Goal: Task Accomplishment & Management: Manage account settings

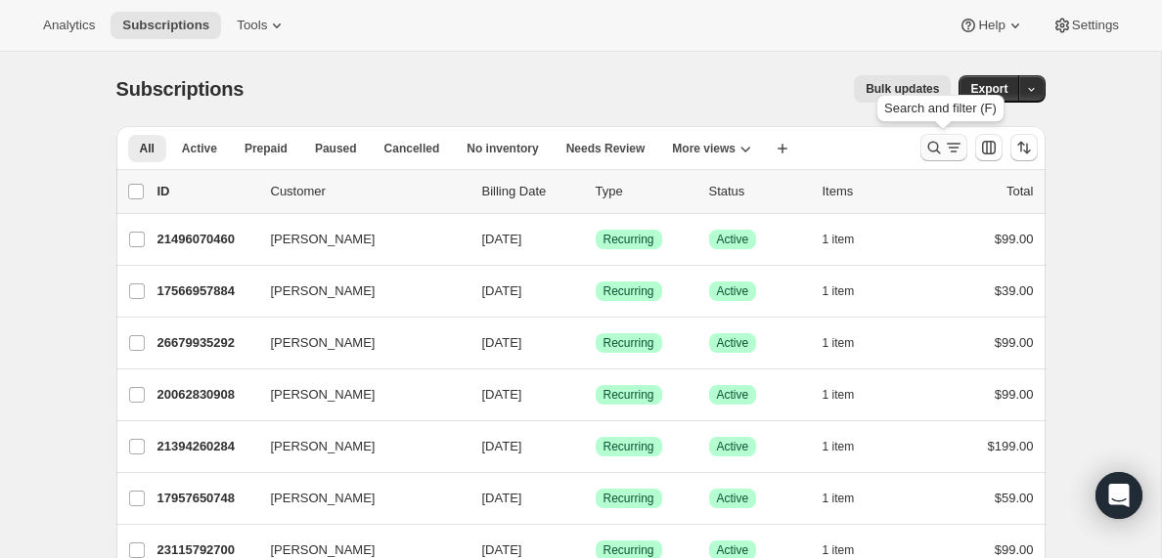
click at [945, 151] on icon "Search and filter results" at bounding box center [954, 148] width 20 height 20
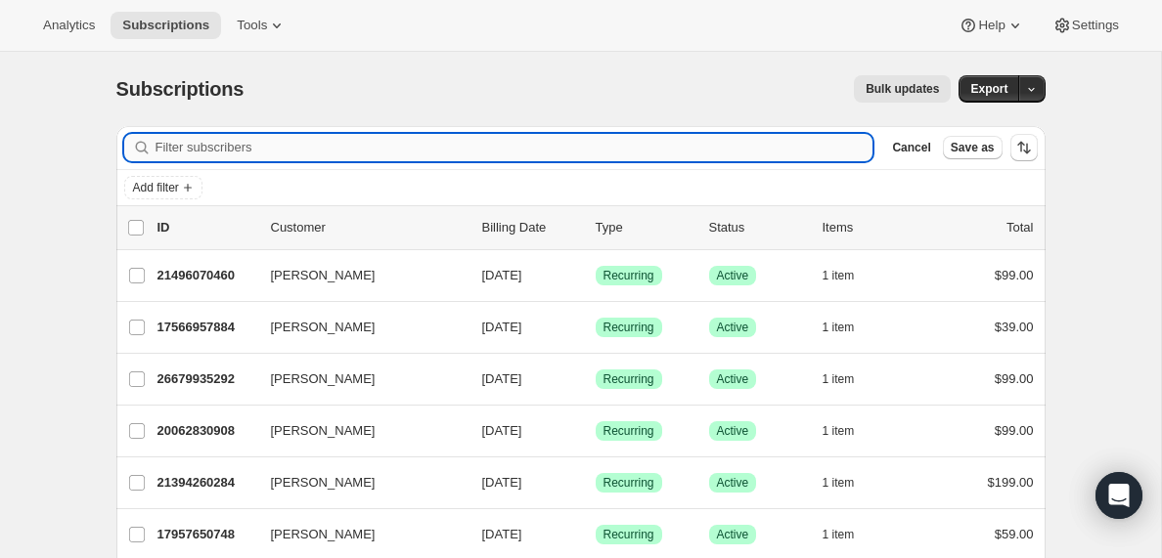
click at [349, 147] on input "Filter subscribers" at bounding box center [515, 147] width 718 height 27
type input "[PERSON_NAME][EMAIL_ADDRESS][PERSON_NAME][DOMAIN_NAME]"
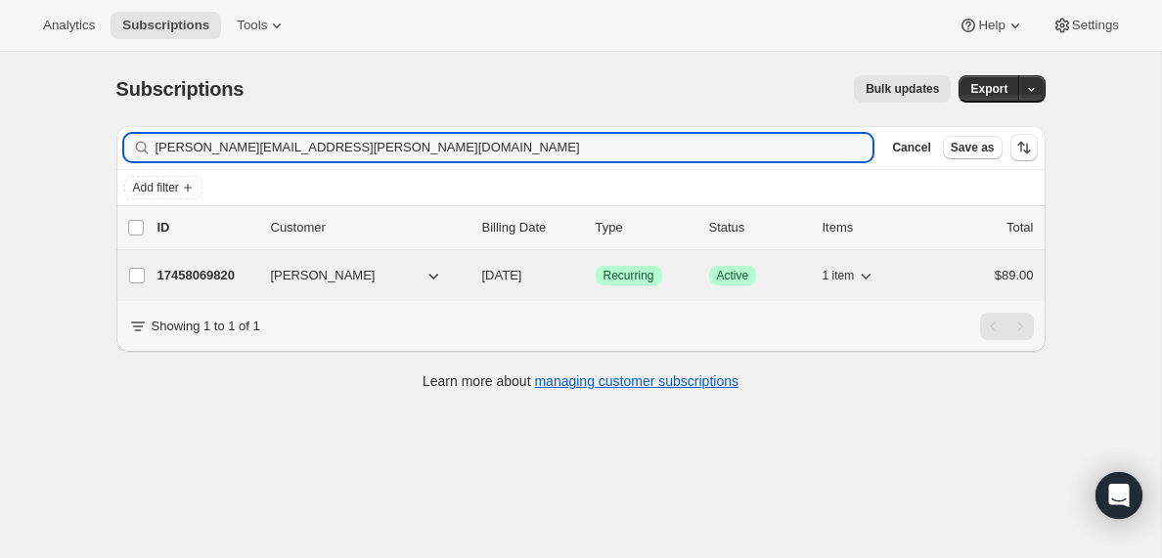
click at [200, 274] on p "17458069820" at bounding box center [206, 276] width 98 height 20
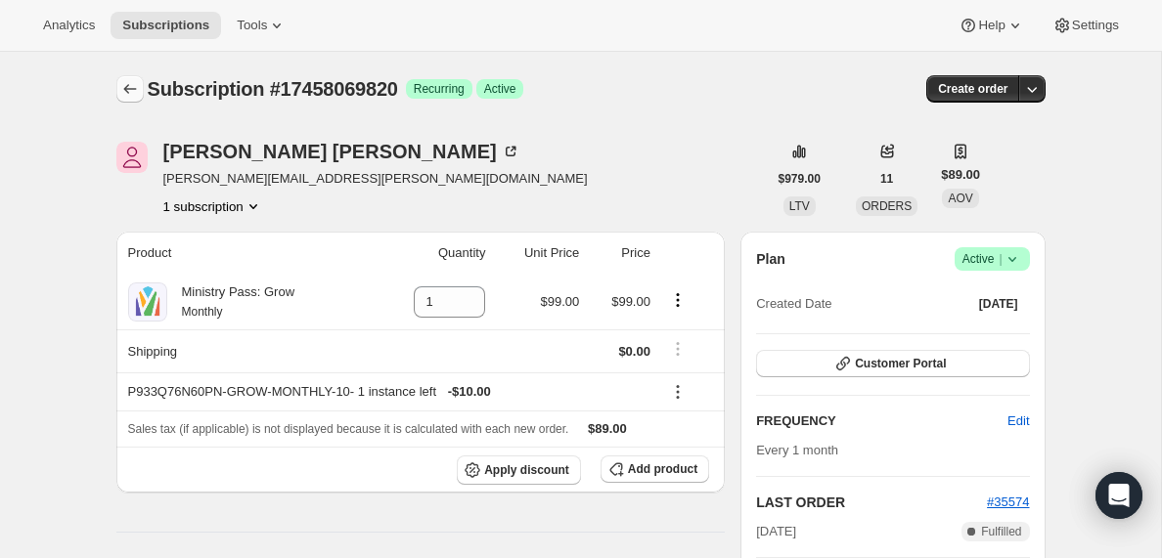
click at [135, 86] on icon "Subscriptions" at bounding box center [130, 89] width 20 height 20
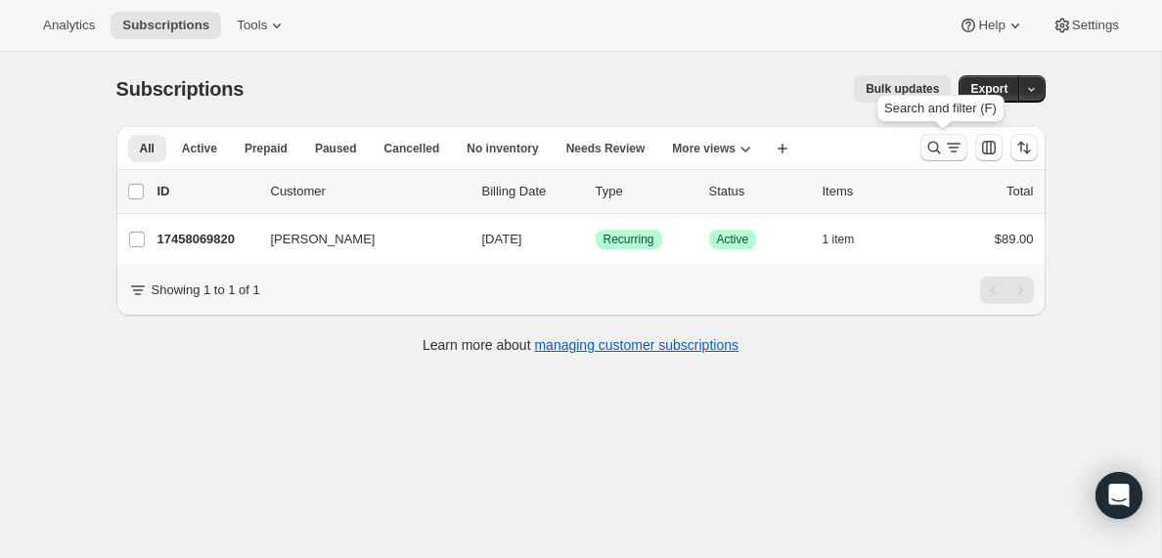
click at [945, 153] on icon "Search and filter results" at bounding box center [954, 148] width 20 height 20
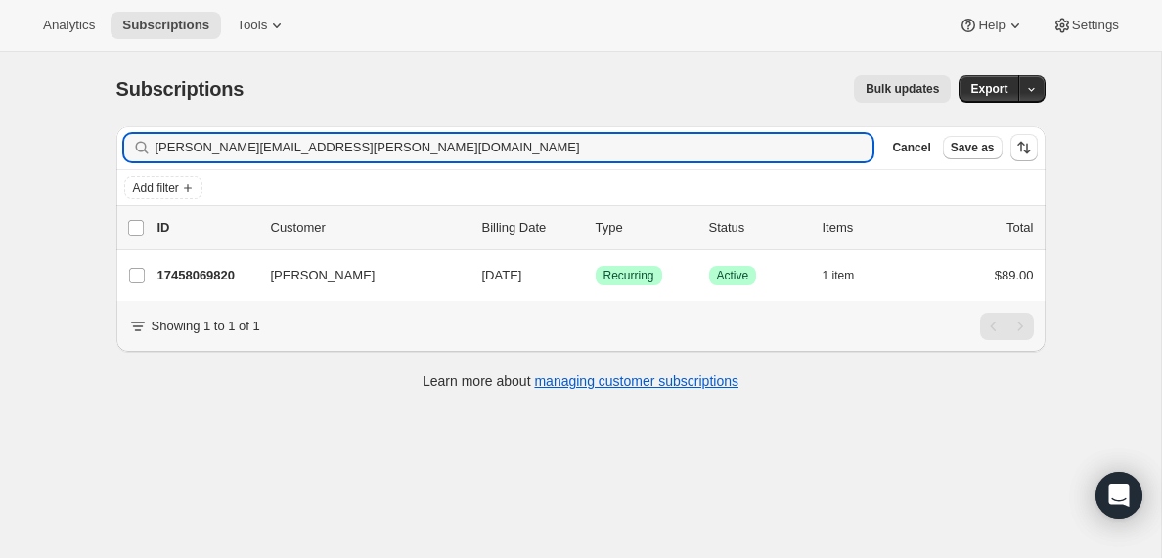
drag, startPoint x: 372, startPoint y: 149, endPoint x: 22, endPoint y: 146, distance: 350.2
click at [22, 146] on div "Subscriptions. This page is ready Subscriptions Bulk updates More actions Bulk …" at bounding box center [580, 331] width 1161 height 558
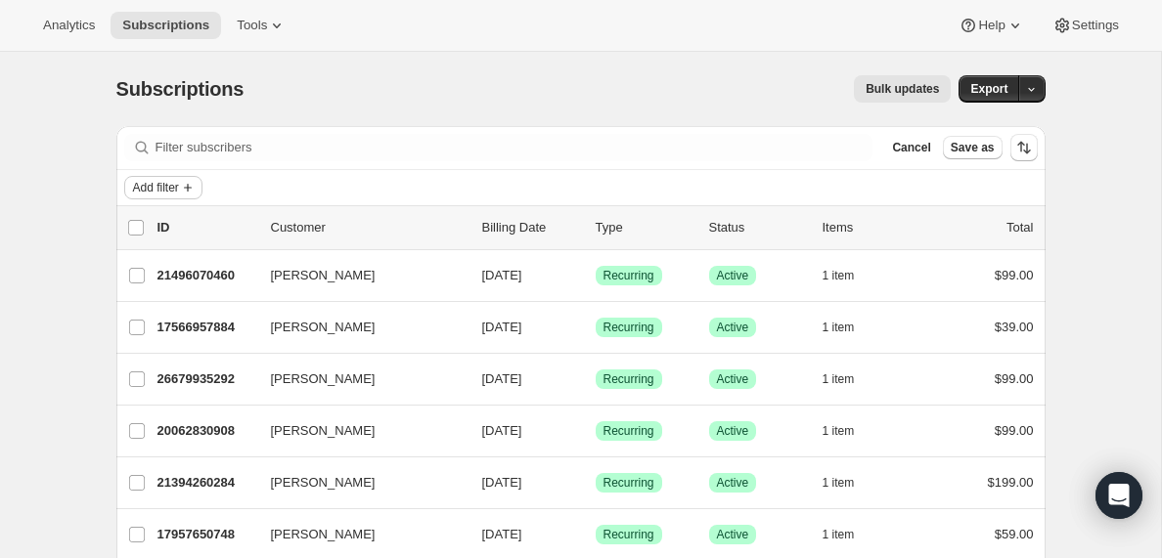
click at [190, 188] on icon "Add filter" at bounding box center [188, 188] width 8 height 8
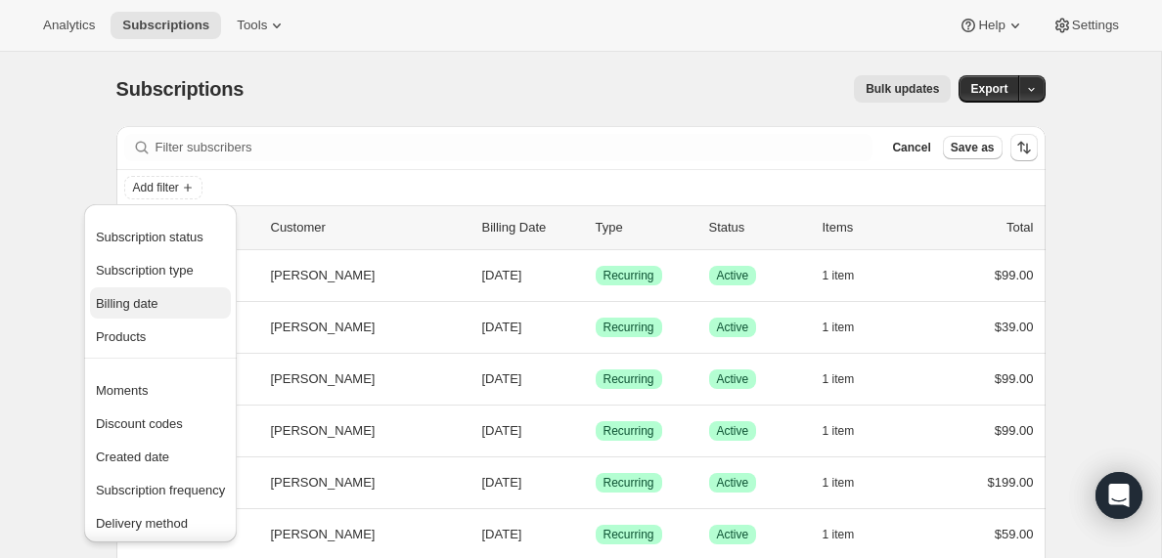
click at [143, 305] on span "Billing date" at bounding box center [127, 303] width 63 height 15
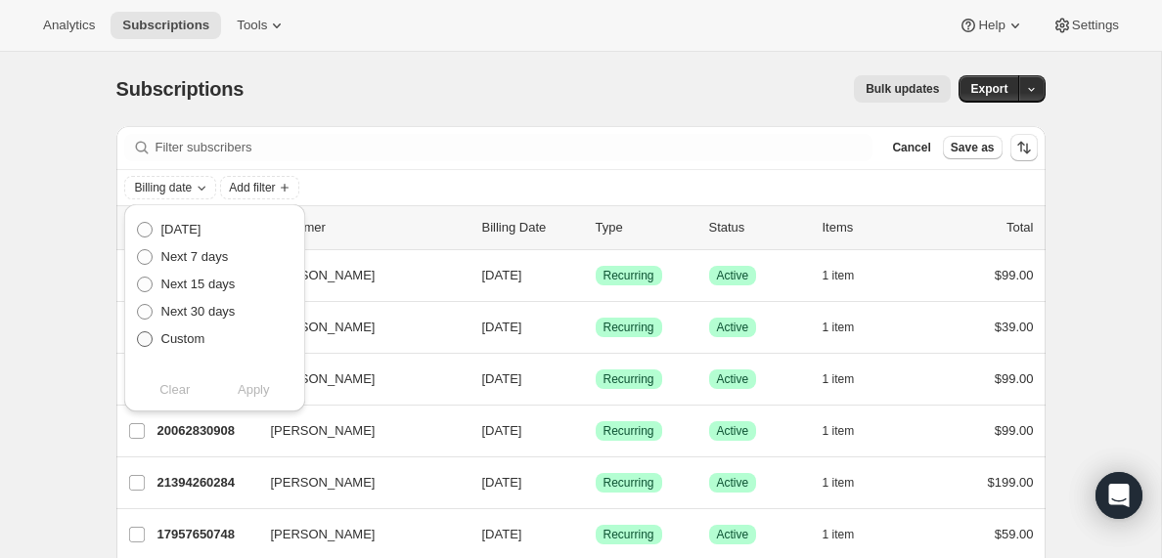
click at [147, 338] on span at bounding box center [145, 340] width 16 height 16
click at [138, 333] on input "Custom" at bounding box center [137, 332] width 1 height 1
radio input "true"
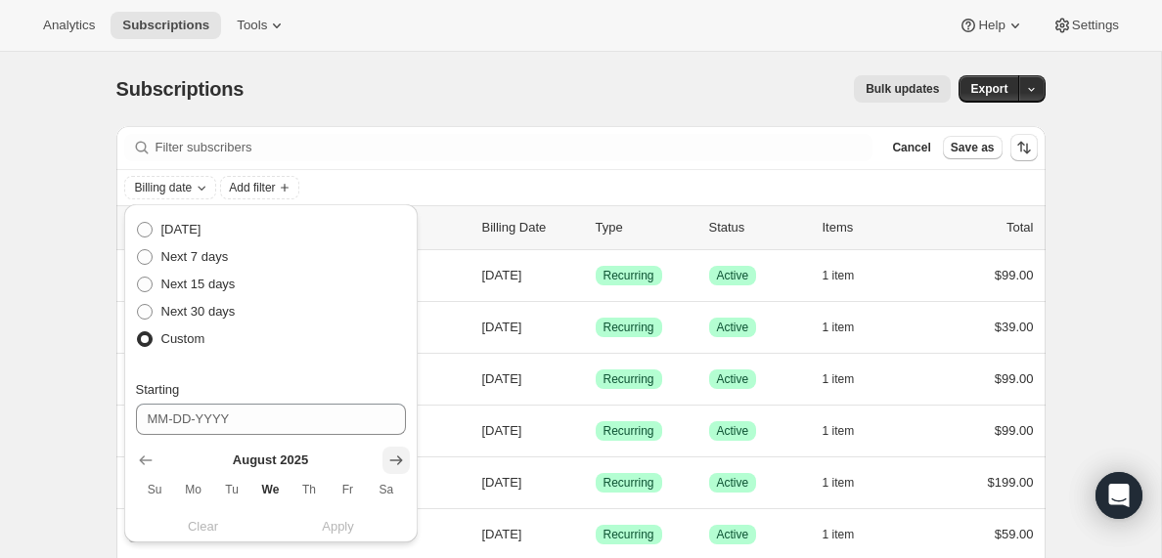
click at [397, 456] on icon "Show next month, September 2025" at bounding box center [395, 461] width 13 height 10
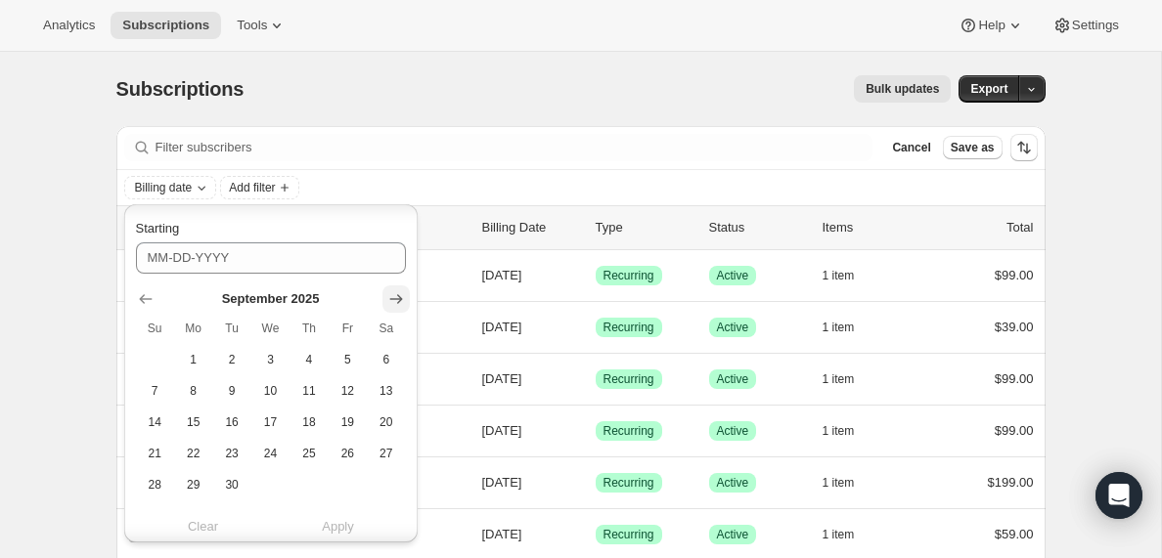
scroll to position [164, 0]
click at [354, 418] on span "19" at bounding box center [347, 420] width 22 height 16
type input "[DATE]"
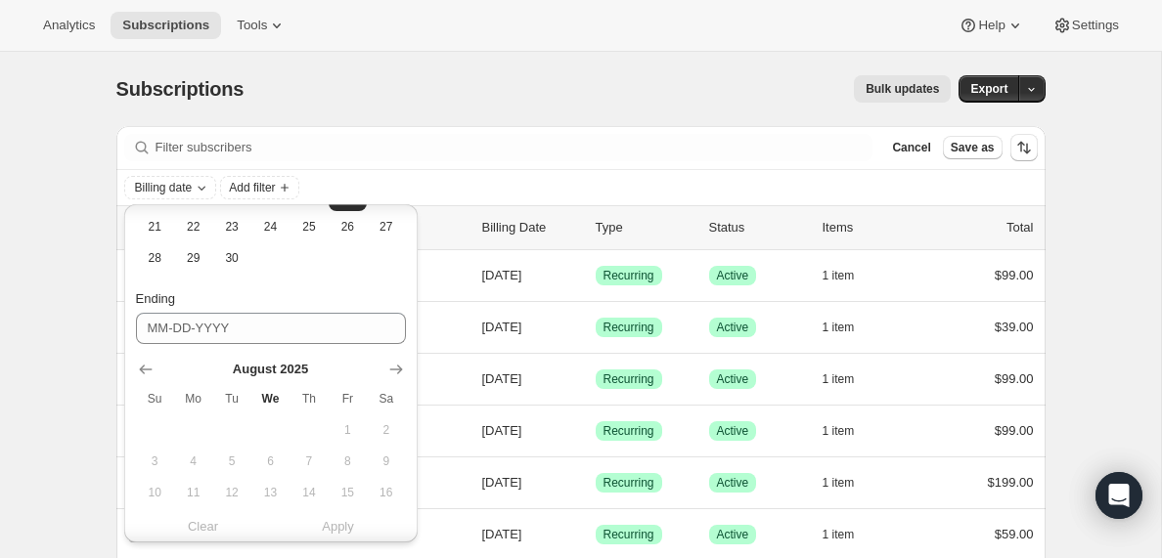
scroll to position [391, 0]
click at [398, 366] on icon "Show next month, September 2025" at bounding box center [396, 367] width 20 height 20
click at [385, 491] on span "20" at bounding box center [386, 490] width 22 height 16
type input "[DATE]"
click at [341, 530] on span "Apply" at bounding box center [338, 527] width 32 height 20
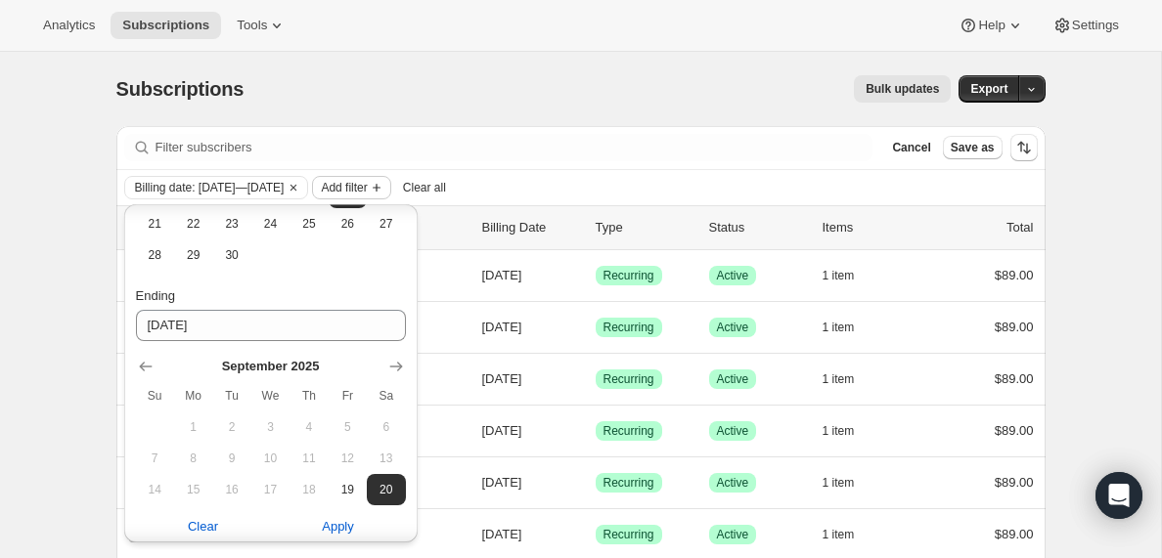
click at [367, 185] on span "Add filter" at bounding box center [344, 188] width 46 height 16
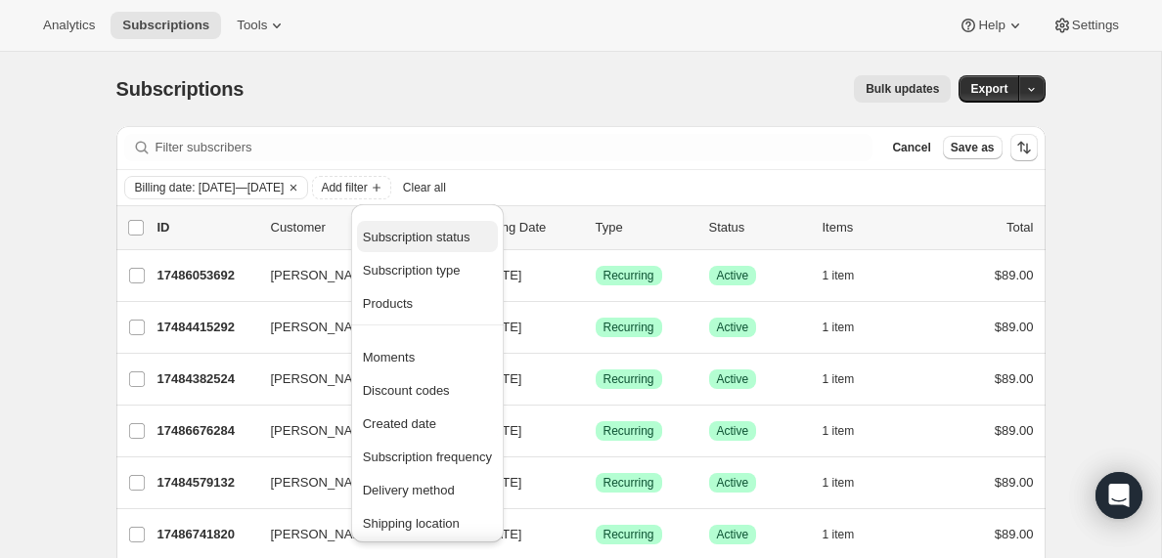
click at [431, 239] on span "Subscription status" at bounding box center [417, 237] width 108 height 15
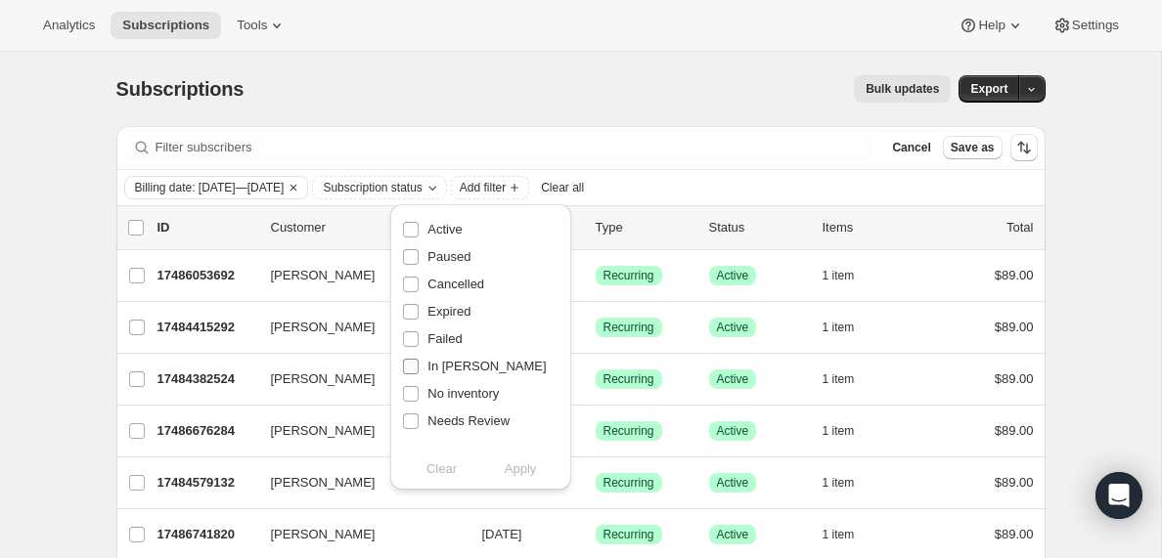
click at [412, 367] on input "In [PERSON_NAME]" at bounding box center [411, 367] width 16 height 16
checkbox input "true"
click at [522, 472] on span "Apply" at bounding box center [521, 470] width 32 height 20
click at [136, 229] on input "0 selected" at bounding box center [136, 228] width 16 height 16
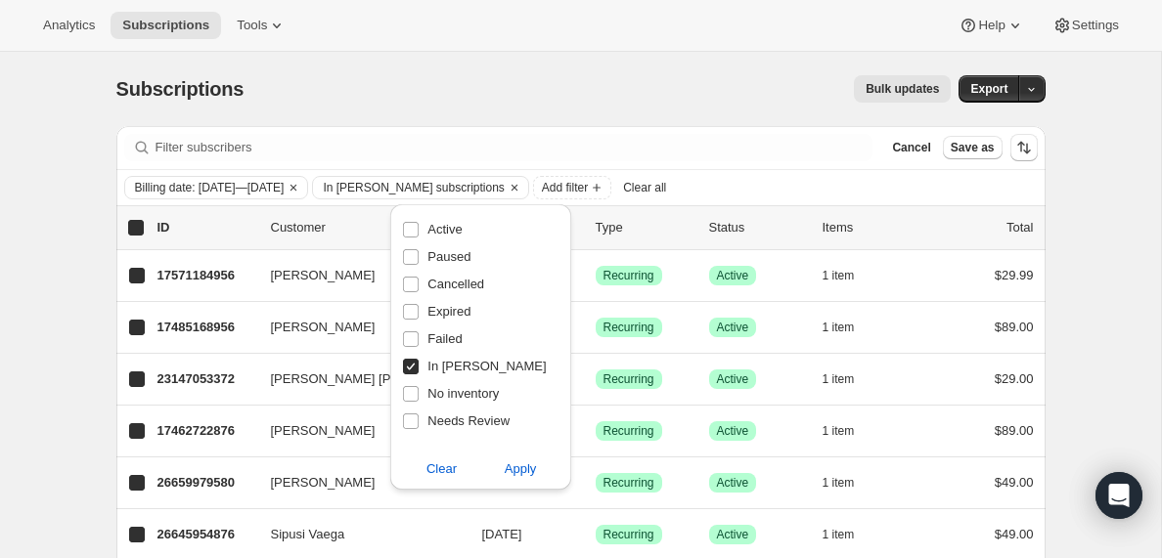
checkbox input "true"
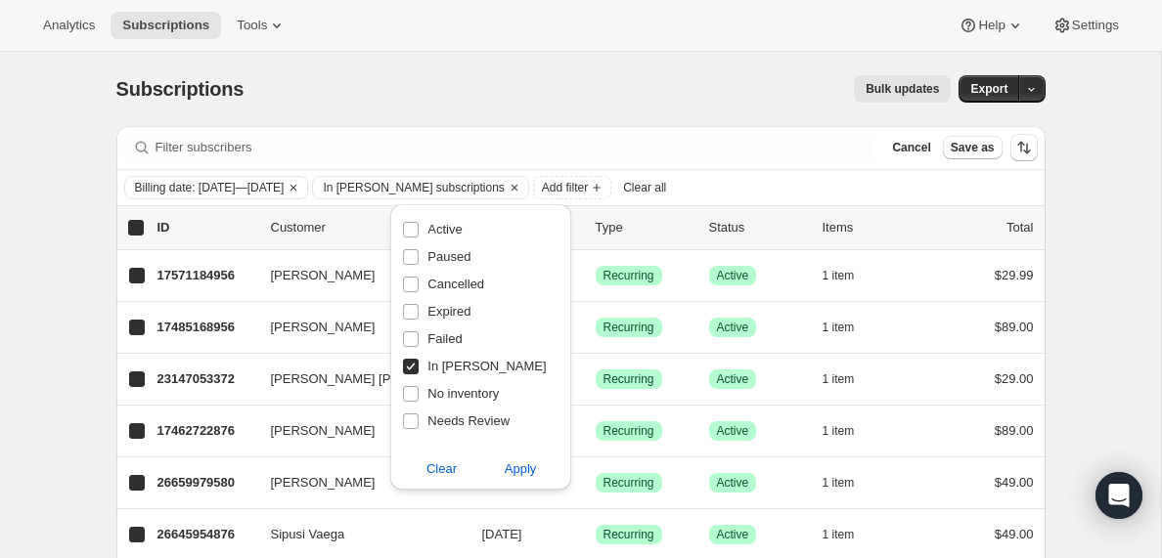
checkbox input "true"
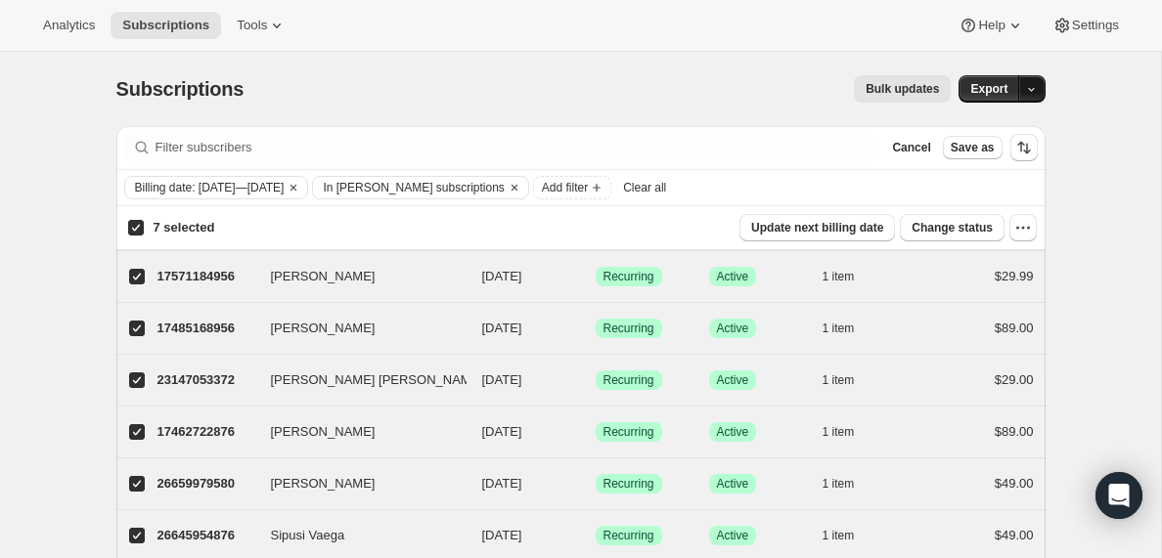
click at [1032, 92] on icon "button" at bounding box center [1031, 89] width 13 height 13
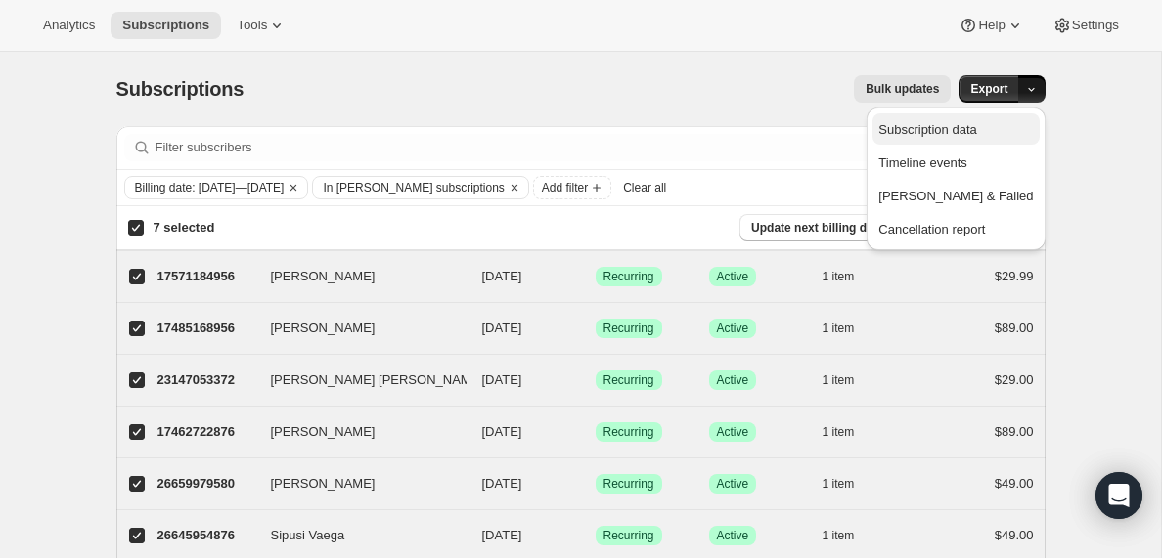
click at [975, 130] on span "Subscription data" at bounding box center [927, 129] width 98 height 15
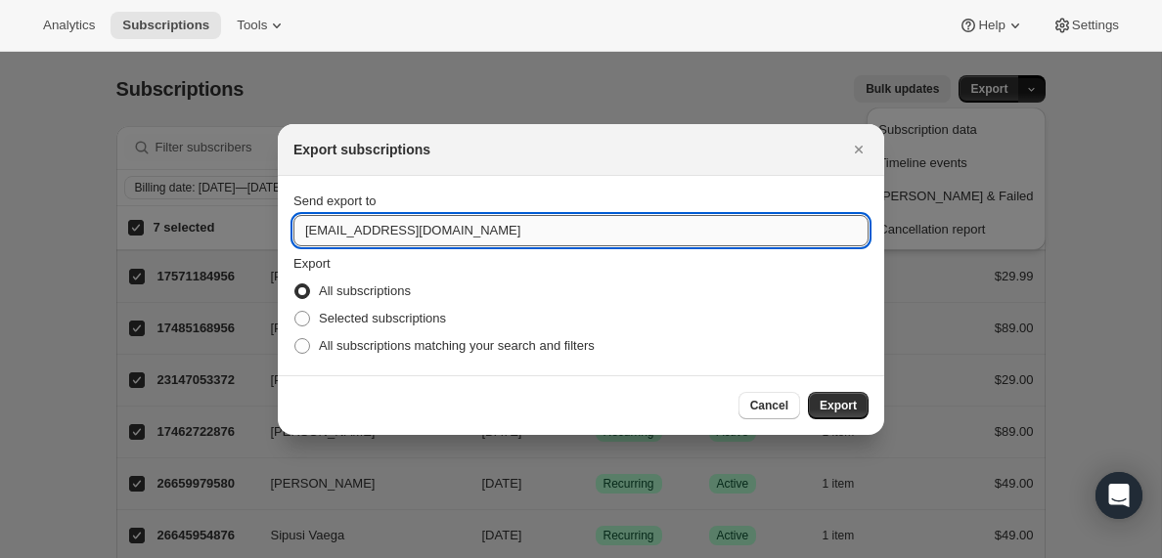
click at [351, 233] on input "[EMAIL_ADDRESS][DOMAIN_NAME]" at bounding box center [580, 230] width 575 height 31
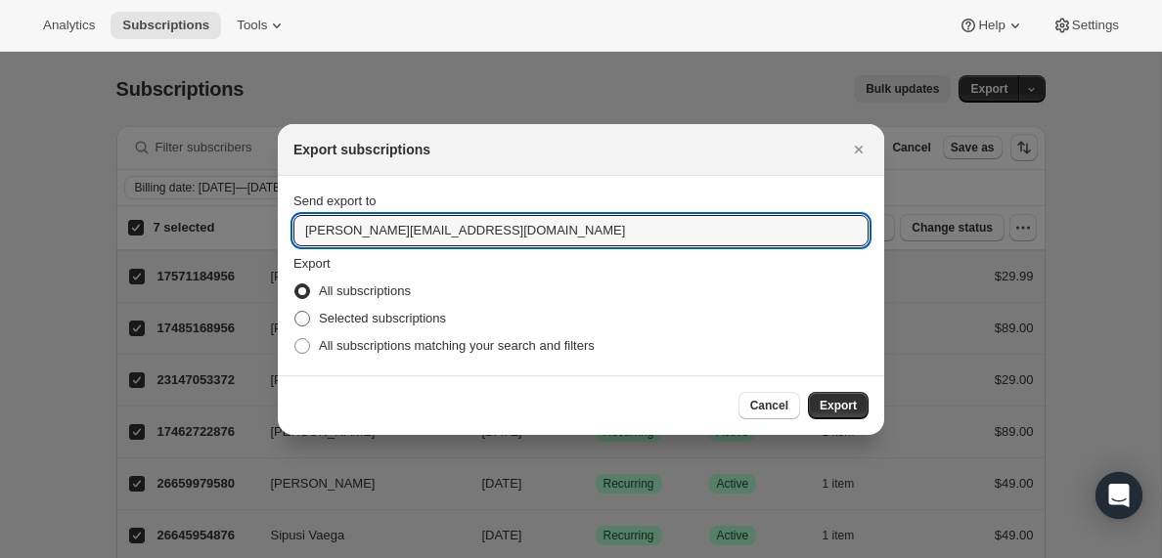
type input "[PERSON_NAME][EMAIL_ADDRESS][DOMAIN_NAME]"
click at [306, 317] on span ":rdd:" at bounding box center [302, 319] width 16 height 16
click at [295, 312] on input "Selected subscriptions" at bounding box center [294, 311] width 1 height 1
radio input "true"
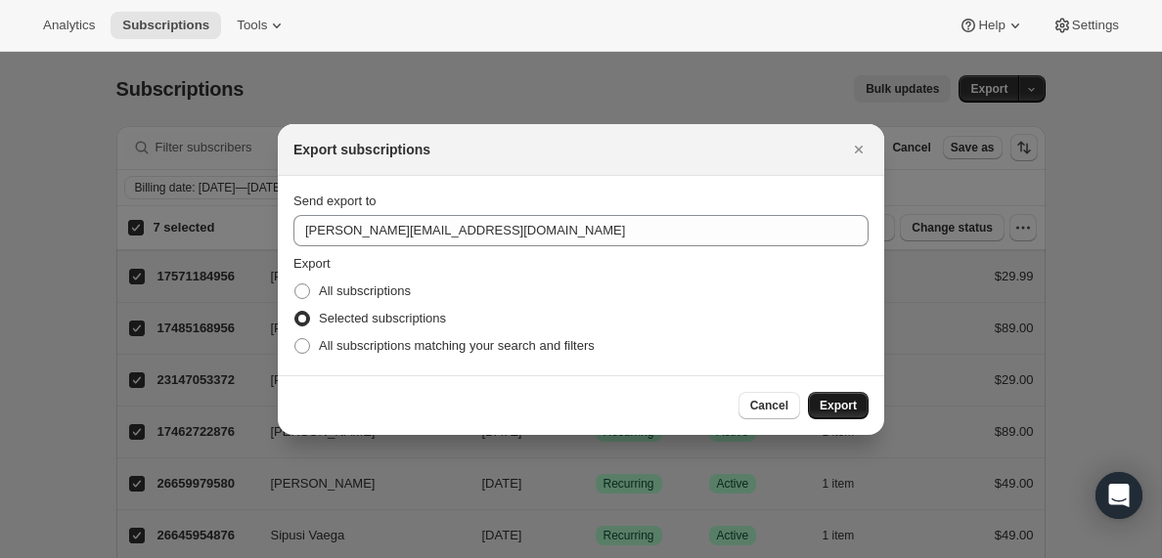
click at [831, 411] on span "Export" at bounding box center [838, 406] width 37 height 16
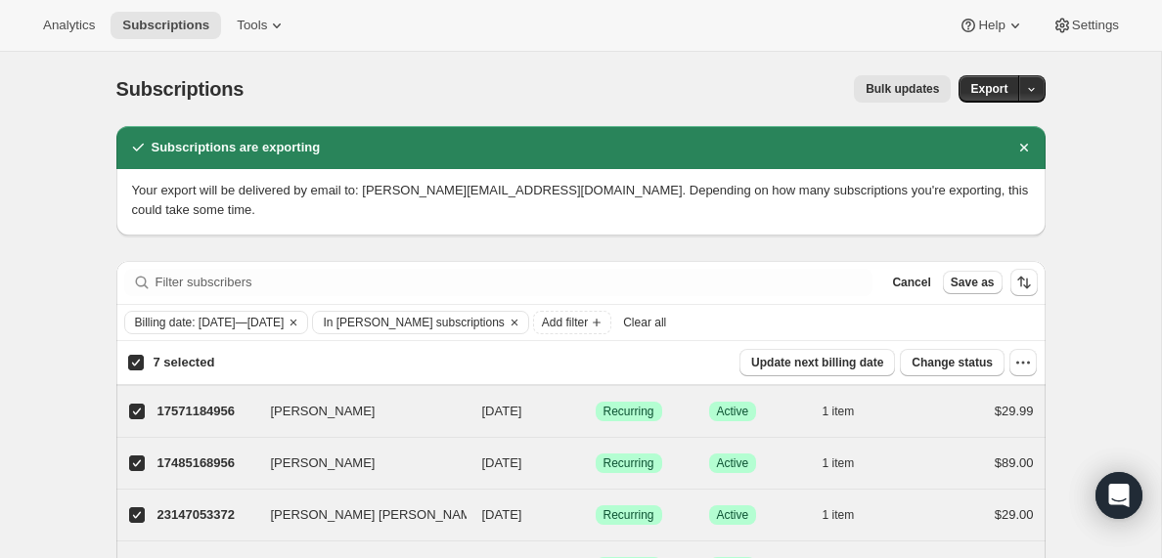
click at [139, 365] on input "7 selected" at bounding box center [136, 363] width 16 height 16
checkbox input "false"
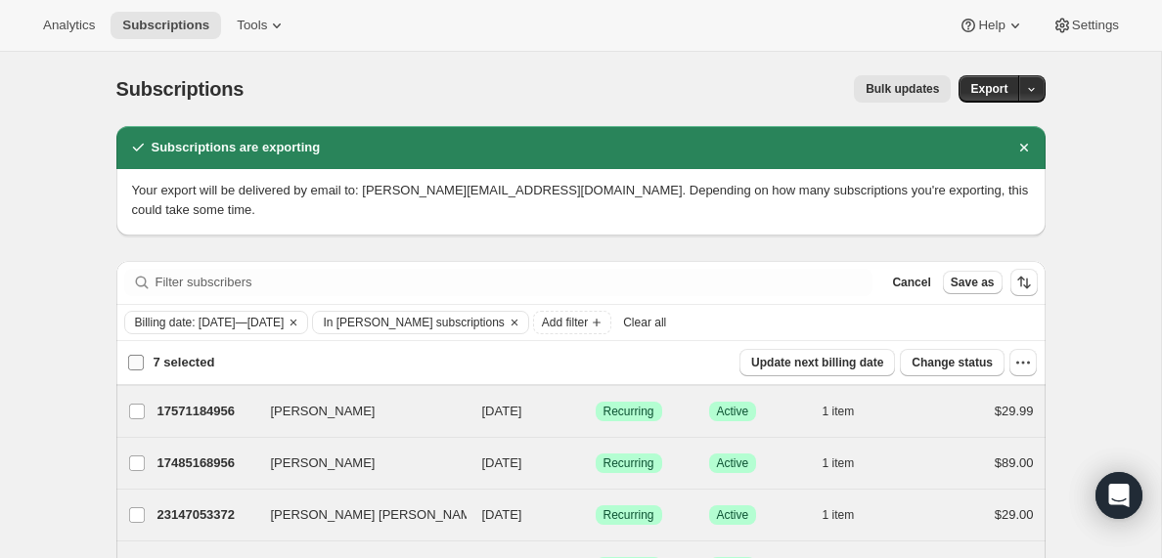
checkbox input "false"
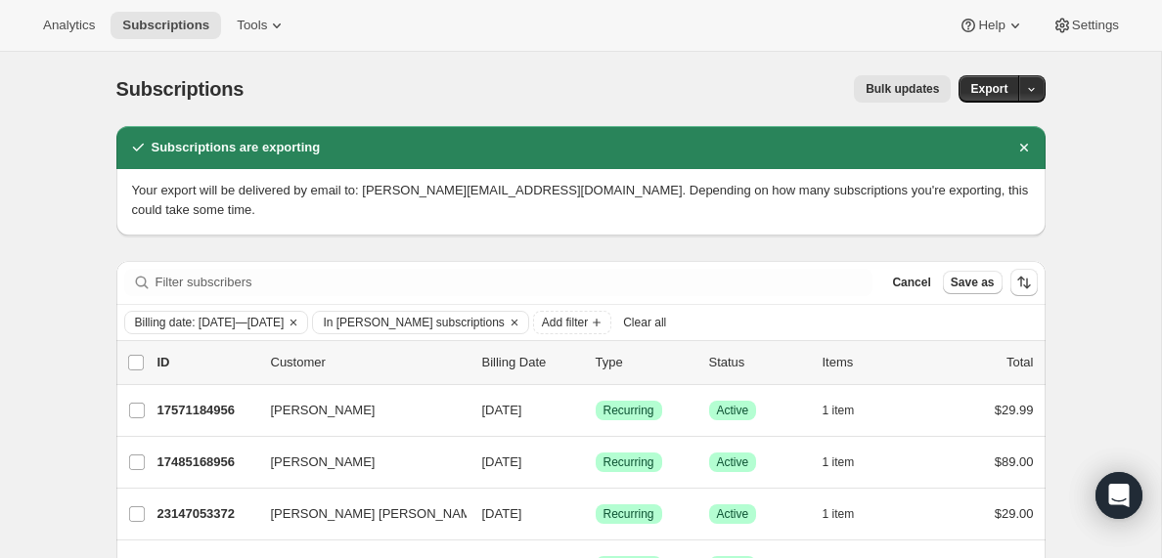
click at [666, 326] on span "Clear all" at bounding box center [644, 323] width 43 height 16
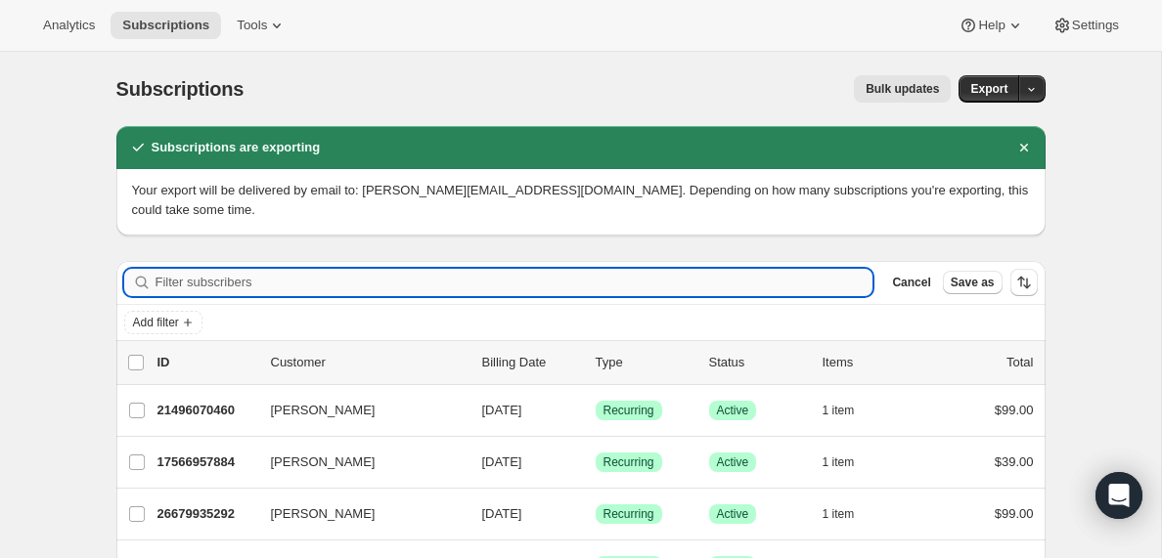
click at [189, 287] on input "Filter subscribers" at bounding box center [515, 282] width 718 height 27
paste input "[PERSON_NAME][EMAIL_ADDRESS][PERSON_NAME][DOMAIN_NAME]"
type input "[PERSON_NAME][EMAIL_ADDRESS][PERSON_NAME][DOMAIN_NAME]"
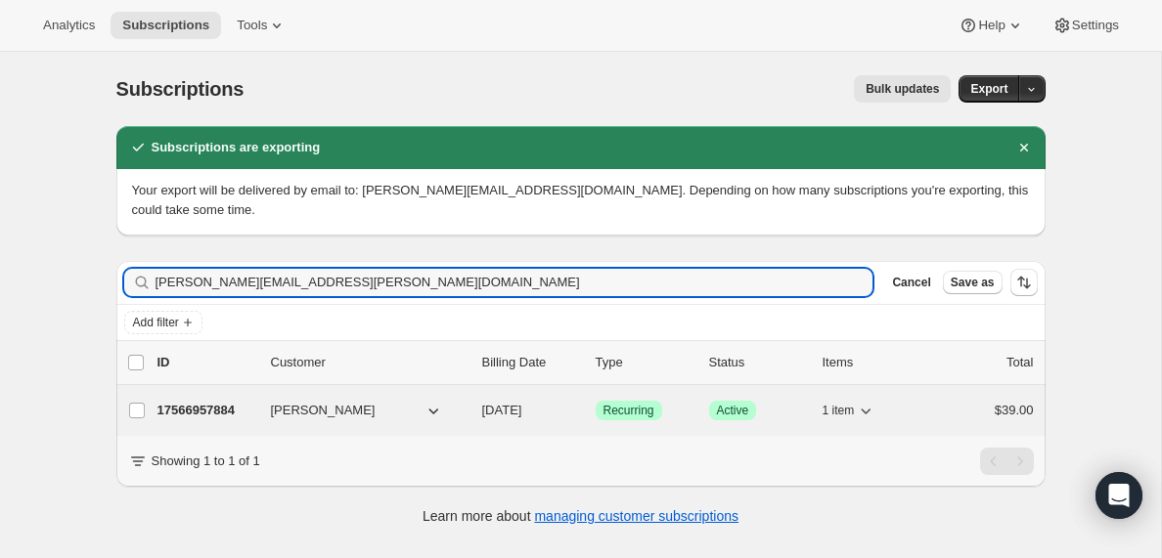
click at [212, 406] on p "17566957884" at bounding box center [206, 411] width 98 height 20
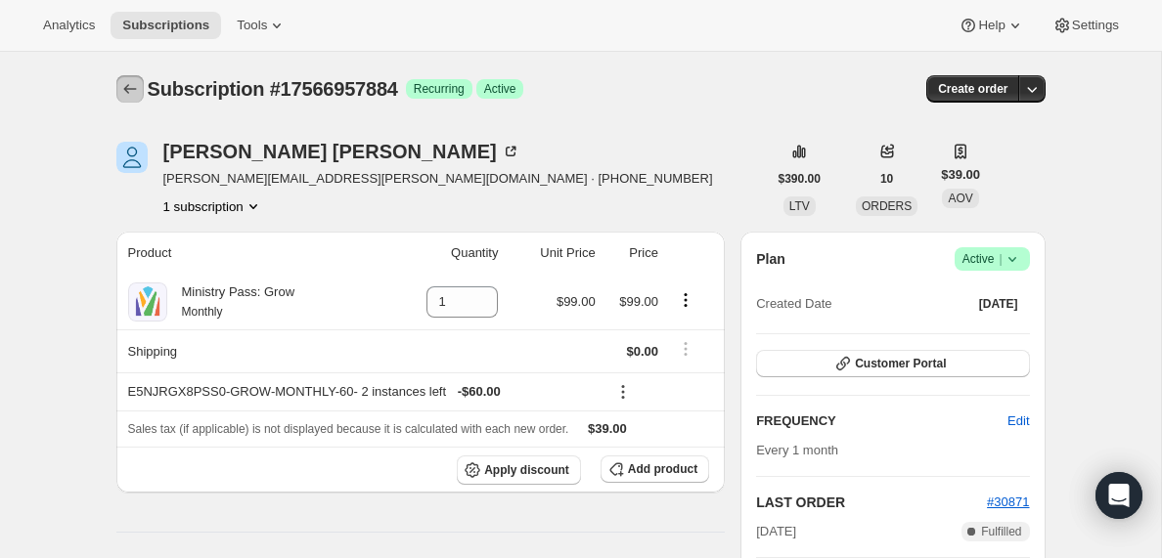
click at [127, 88] on icon "Subscriptions" at bounding box center [130, 89] width 20 height 20
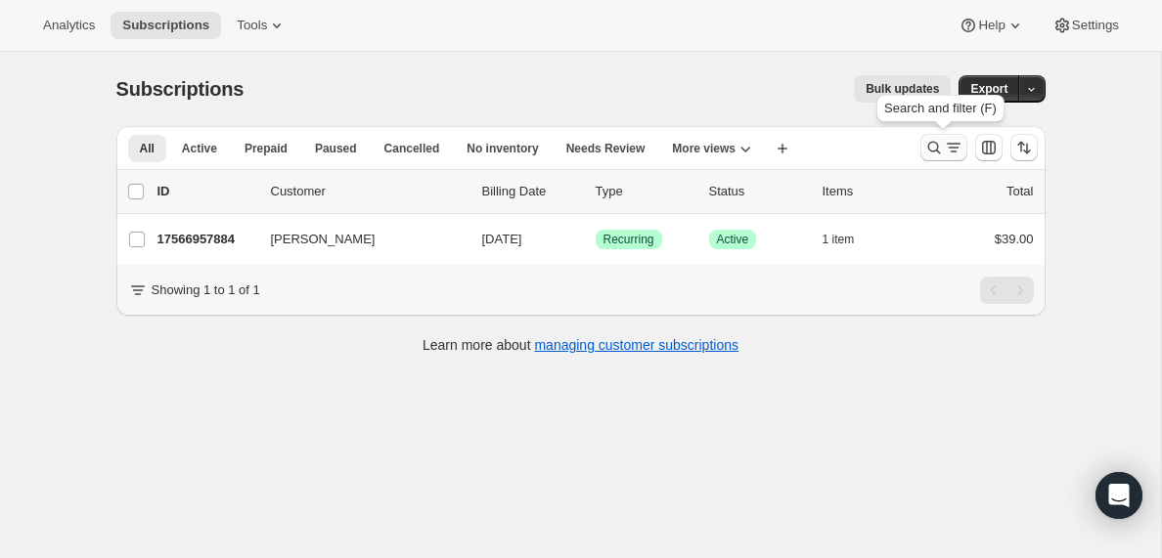
click at [947, 147] on icon "Search and filter results" at bounding box center [954, 148] width 20 height 20
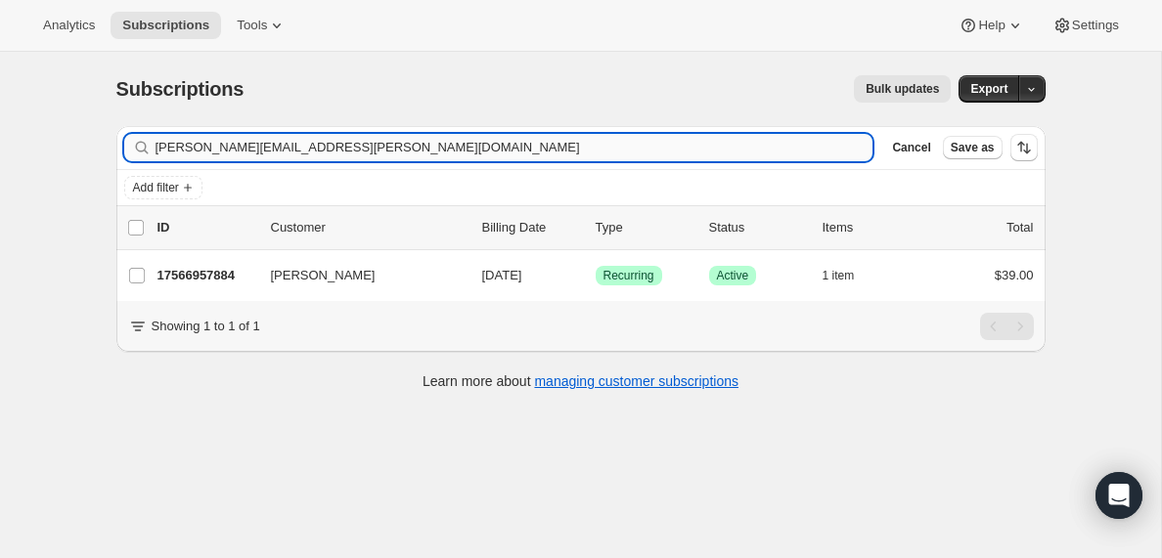
click at [399, 144] on input "[PERSON_NAME][EMAIL_ADDRESS][PERSON_NAME][DOMAIN_NAME]" at bounding box center [515, 147] width 718 height 27
type input "[EMAIL_ADDRESS][DOMAIN_NAME]"
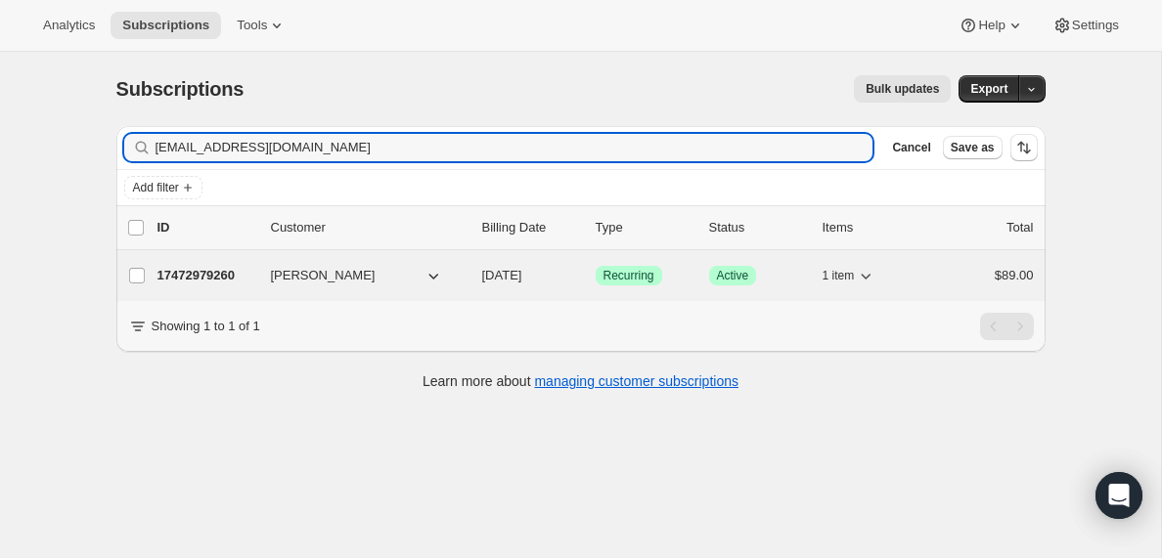
click at [203, 270] on p "17472979260" at bounding box center [206, 276] width 98 height 20
